Goal: Navigation & Orientation: Find specific page/section

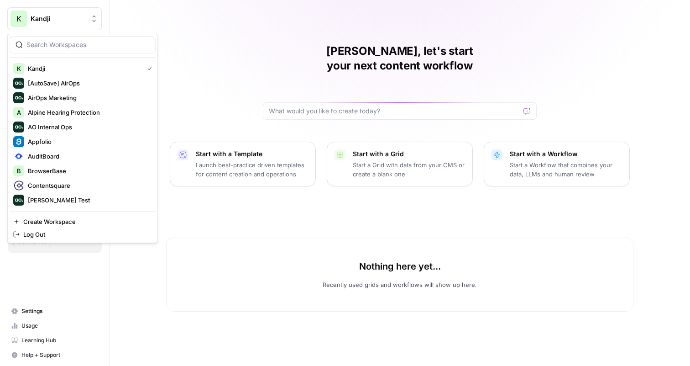
click at [53, 23] on button "K Kandji" at bounding box center [54, 18] width 95 height 23
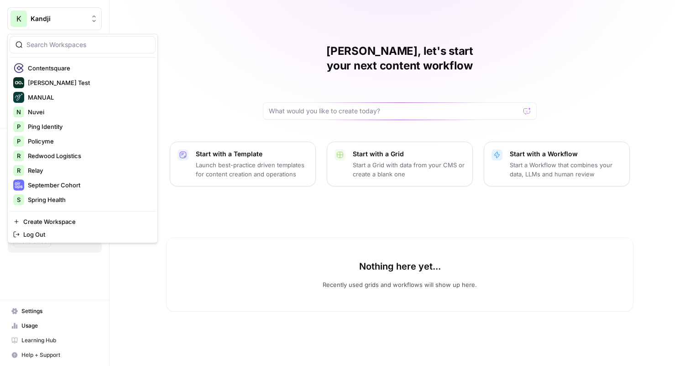
scroll to position [113, 0]
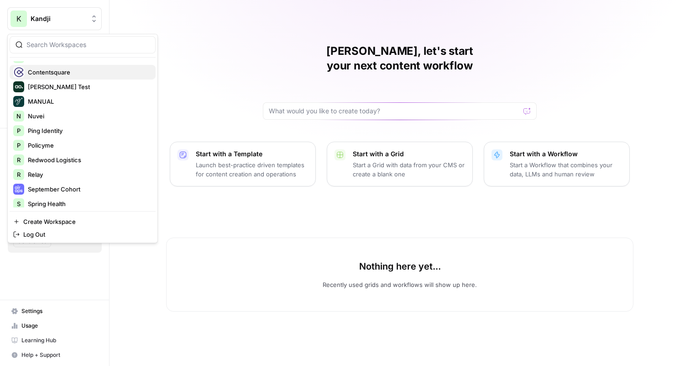
click at [66, 73] on span "Contentsquare" at bounding box center [88, 72] width 121 height 9
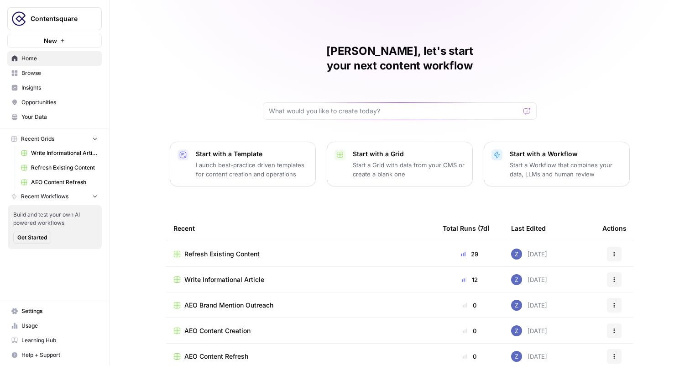
click at [54, 88] on span "Insights" at bounding box center [59, 88] width 76 height 8
